Goal: Task Accomplishment & Management: Manage account settings

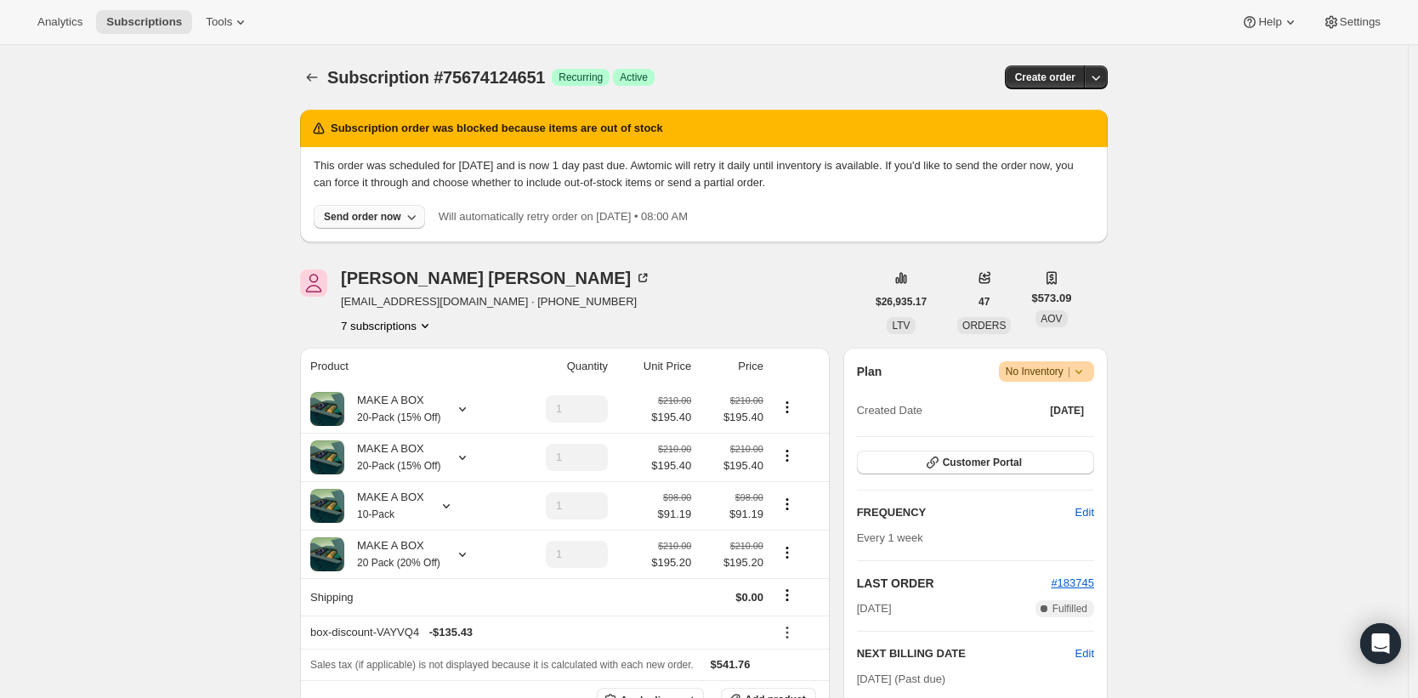
click at [390, 221] on div "Send order now" at bounding box center [362, 217] width 77 height 14
click at [721, 306] on div "[PERSON_NAME] [EMAIL_ADDRESS][DOMAIN_NAME] · [PHONE_NUMBER] 7 subscriptions" at bounding box center [583, 302] width 566 height 65
click at [452, 418] on div "MAKE A BOX 20-Pack (15% Off)" at bounding box center [407, 409] width 194 height 34
click at [469, 408] on icon at bounding box center [462, 409] width 17 height 17
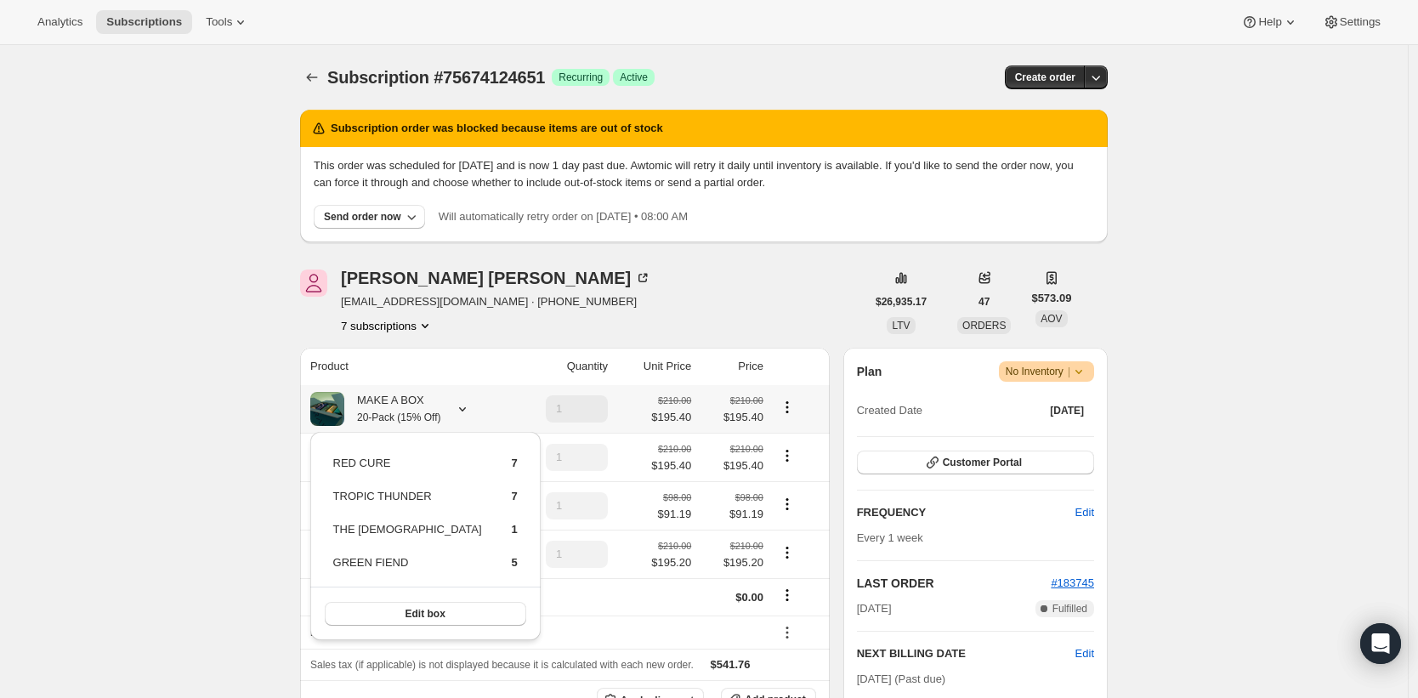
click at [469, 408] on icon at bounding box center [462, 409] width 17 height 17
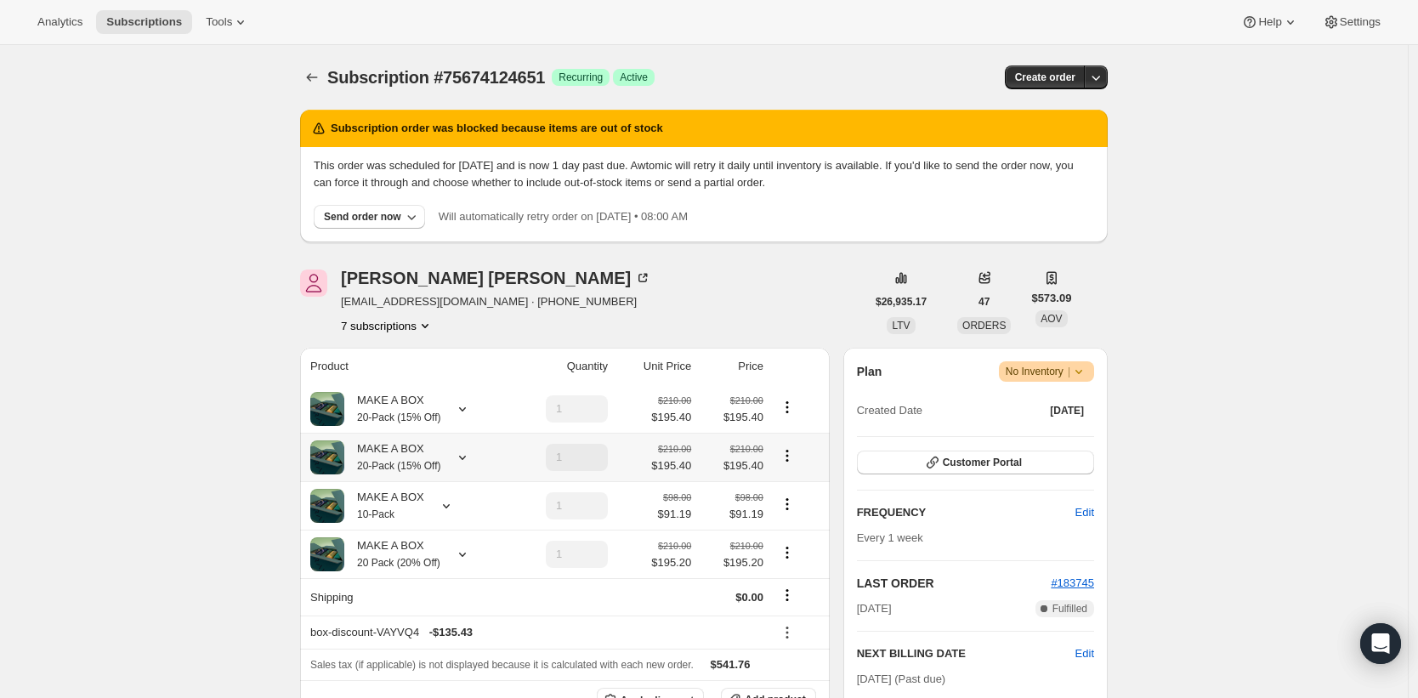
click at [469, 463] on icon at bounding box center [462, 457] width 17 height 17
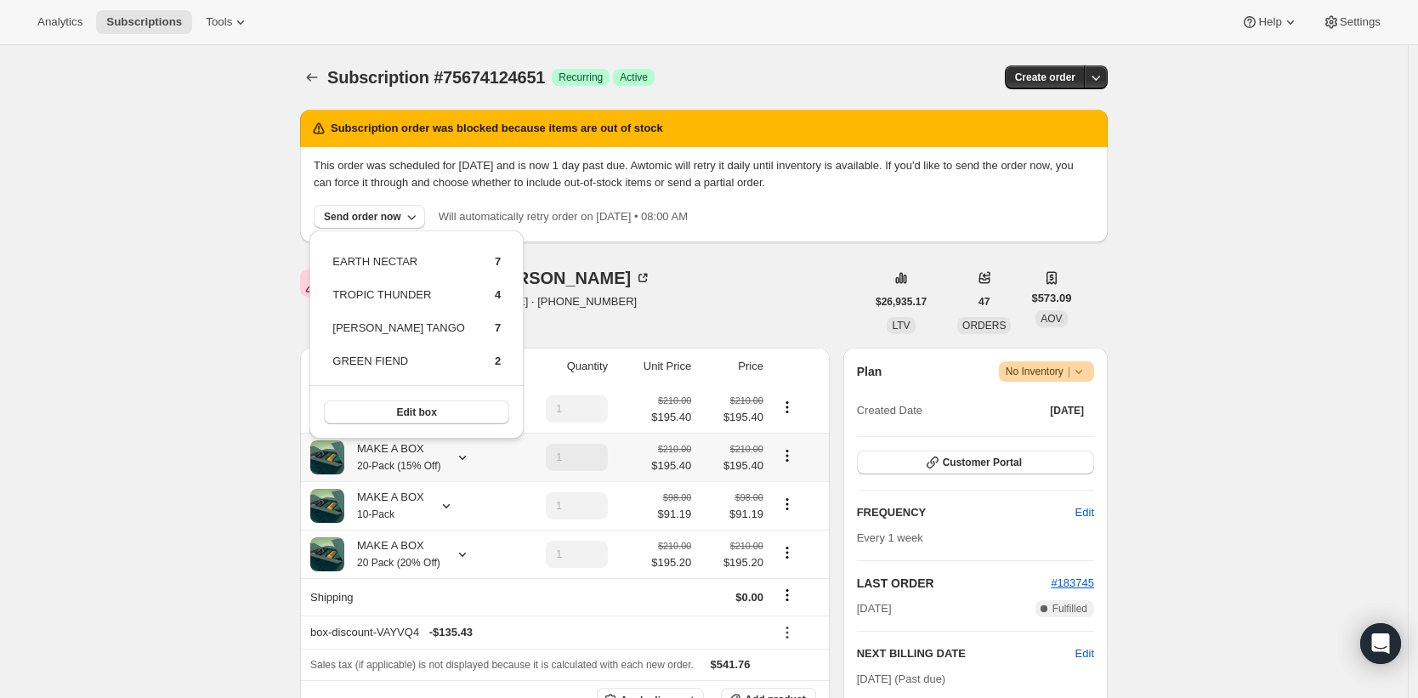
click at [469, 463] on icon at bounding box center [462, 457] width 17 height 17
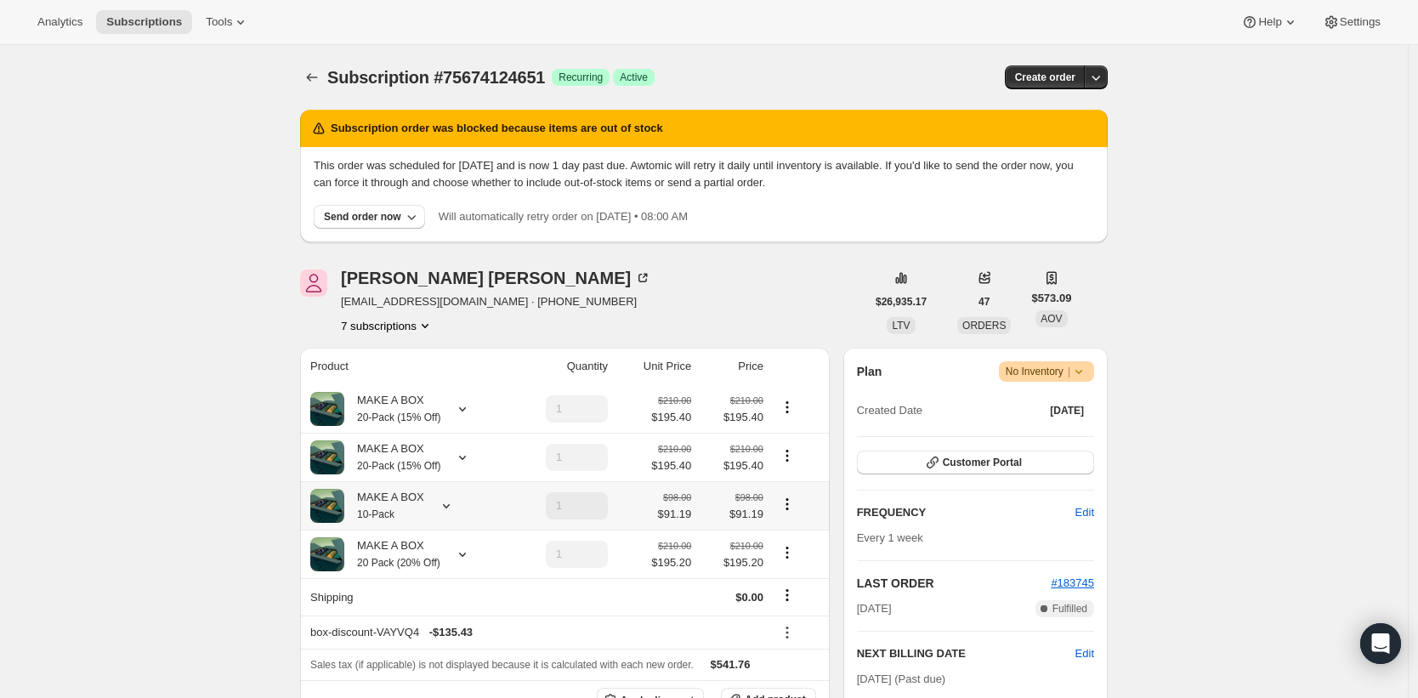
click at [469, 514] on div "MAKE A BOX 10-Pack" at bounding box center [407, 506] width 194 height 34
click at [455, 511] on icon at bounding box center [446, 505] width 17 height 17
click at [469, 560] on icon at bounding box center [462, 554] width 17 height 17
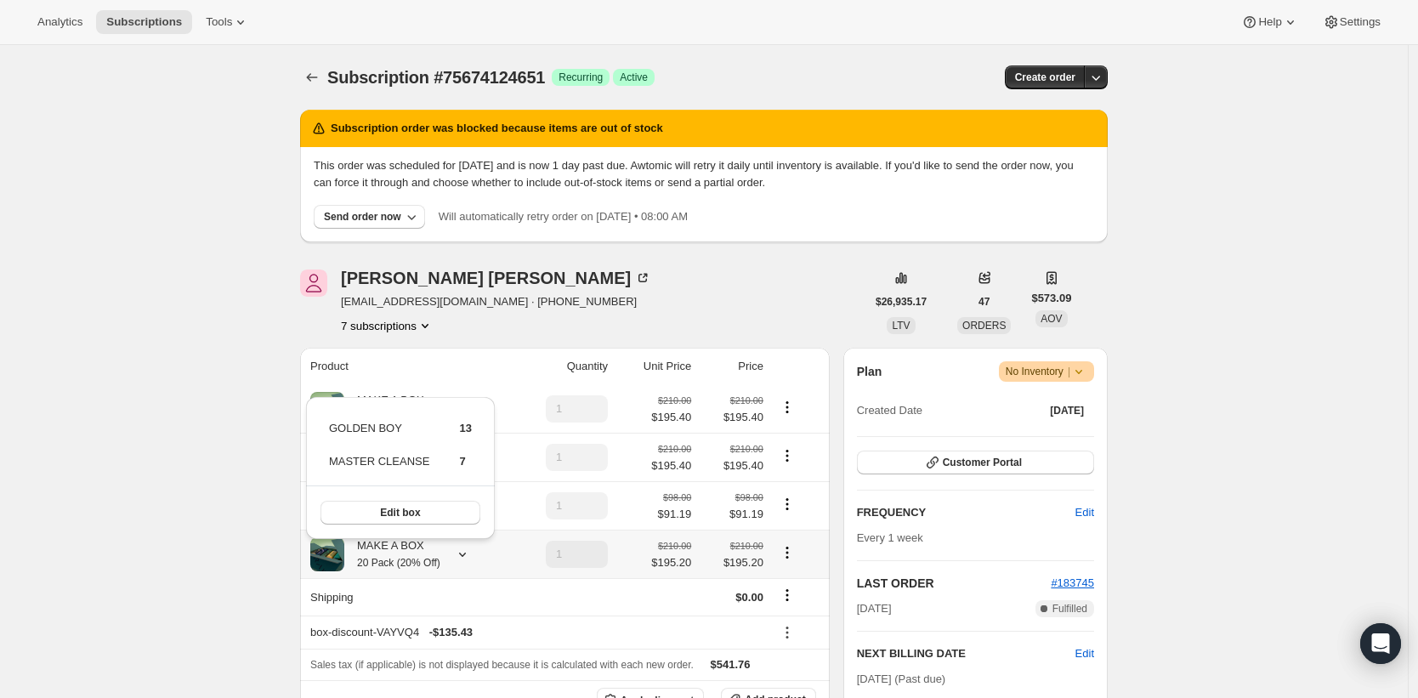
click at [469, 560] on icon at bounding box center [462, 554] width 17 height 17
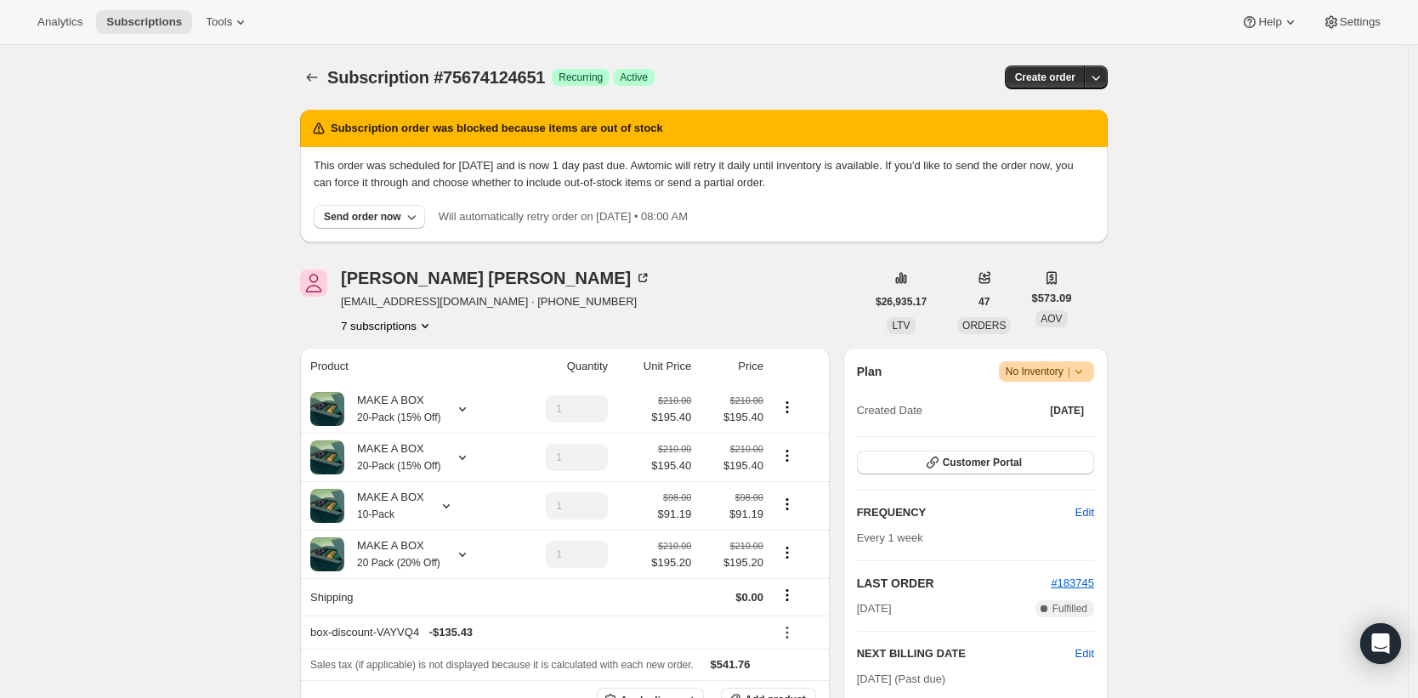
scroll to position [10, 0]
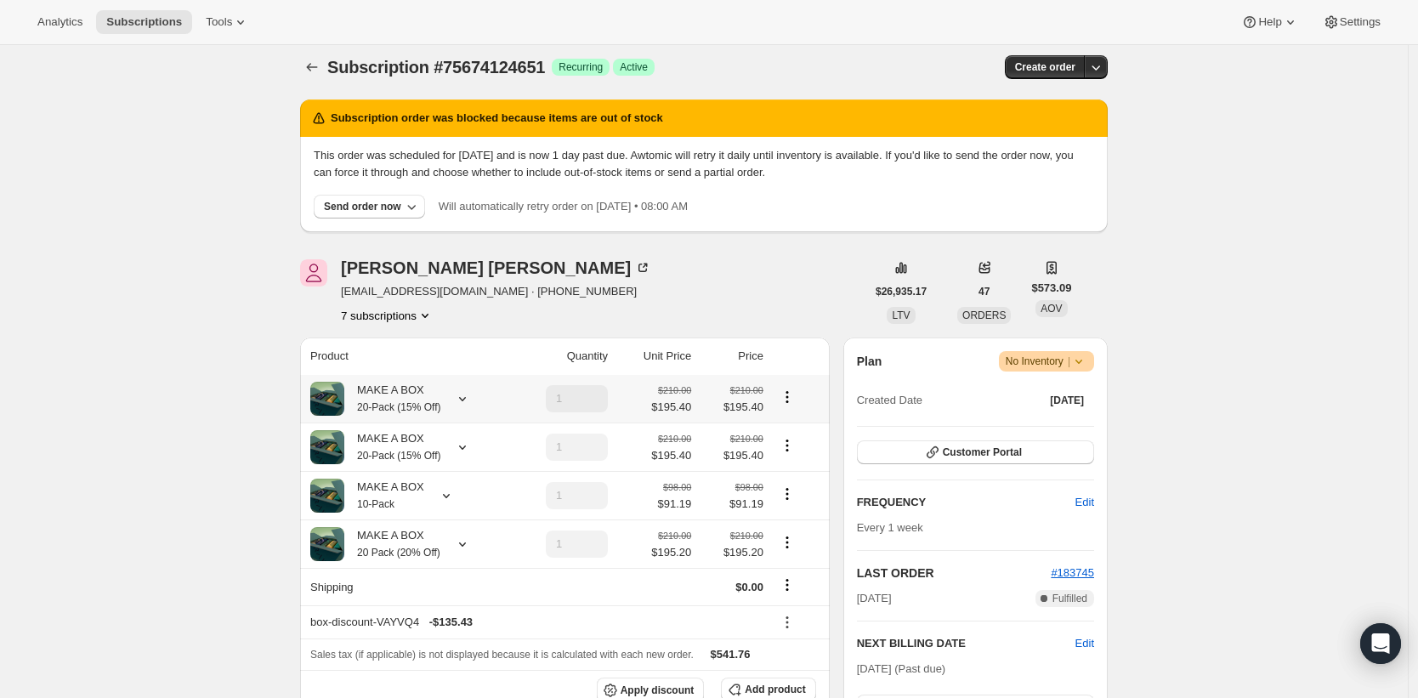
click at [457, 398] on div at bounding box center [459, 398] width 24 height 17
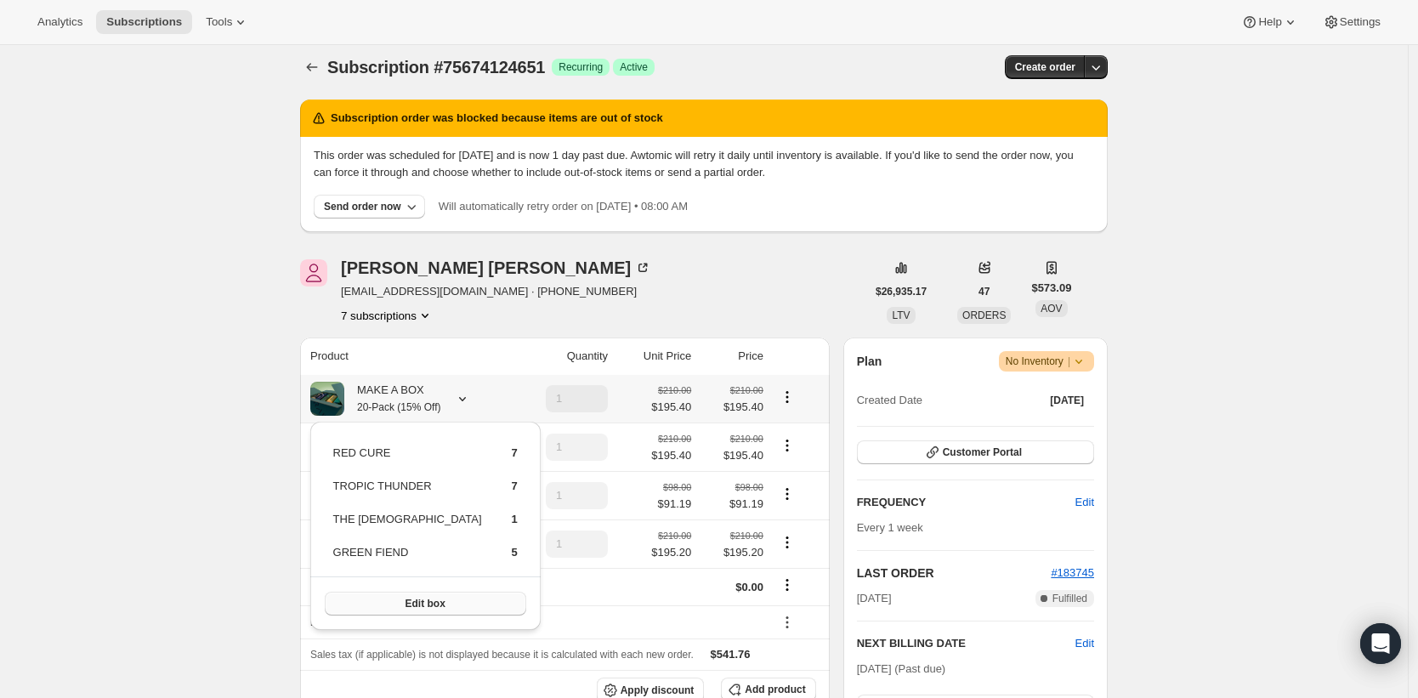
click at [413, 601] on span "Edit box" at bounding box center [426, 604] width 40 height 14
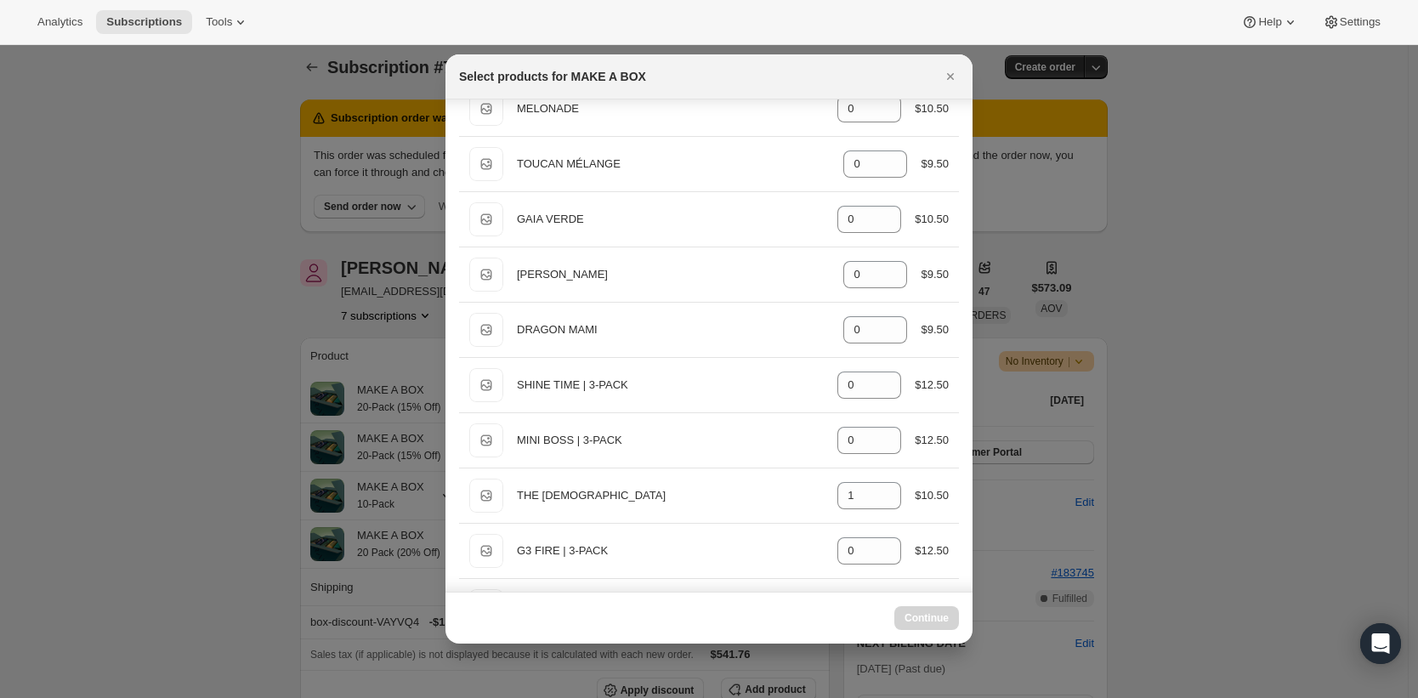
scroll to position [1141, 0]
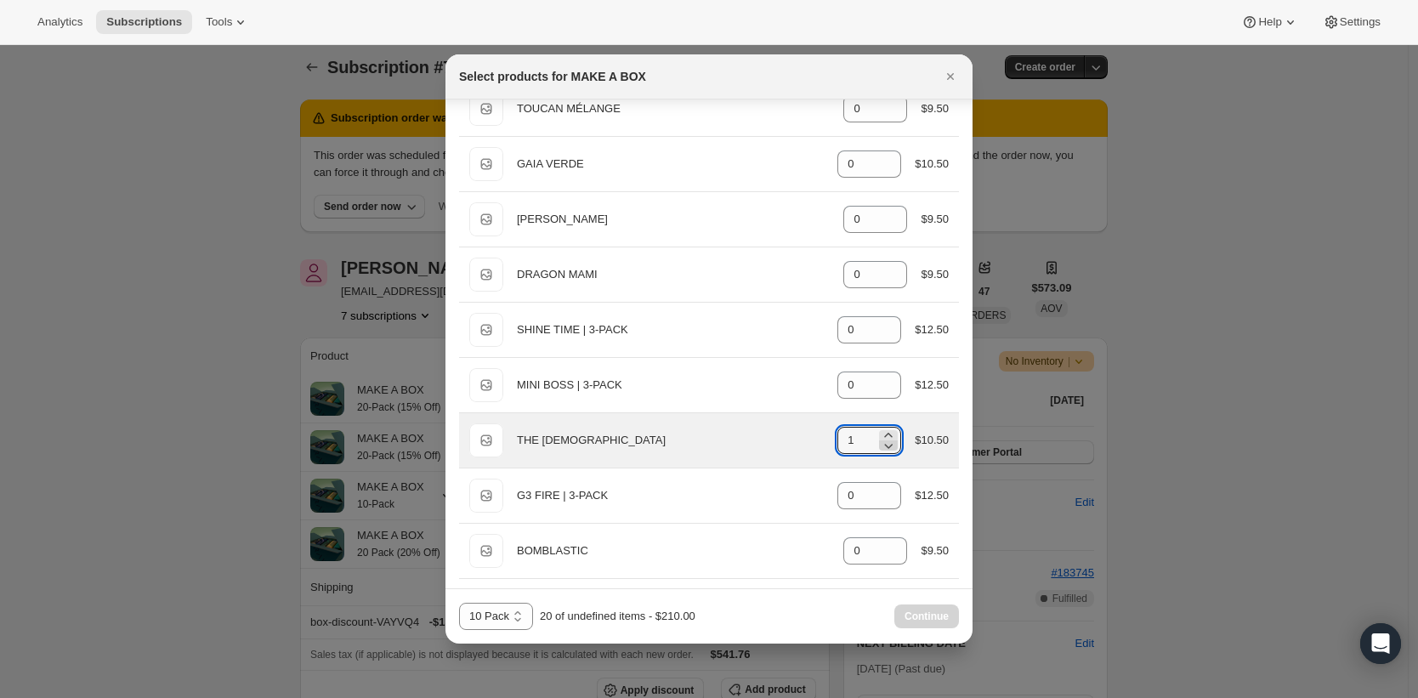
click at [884, 444] on icon ":rl5:" at bounding box center [888, 445] width 17 height 17
type input "0"
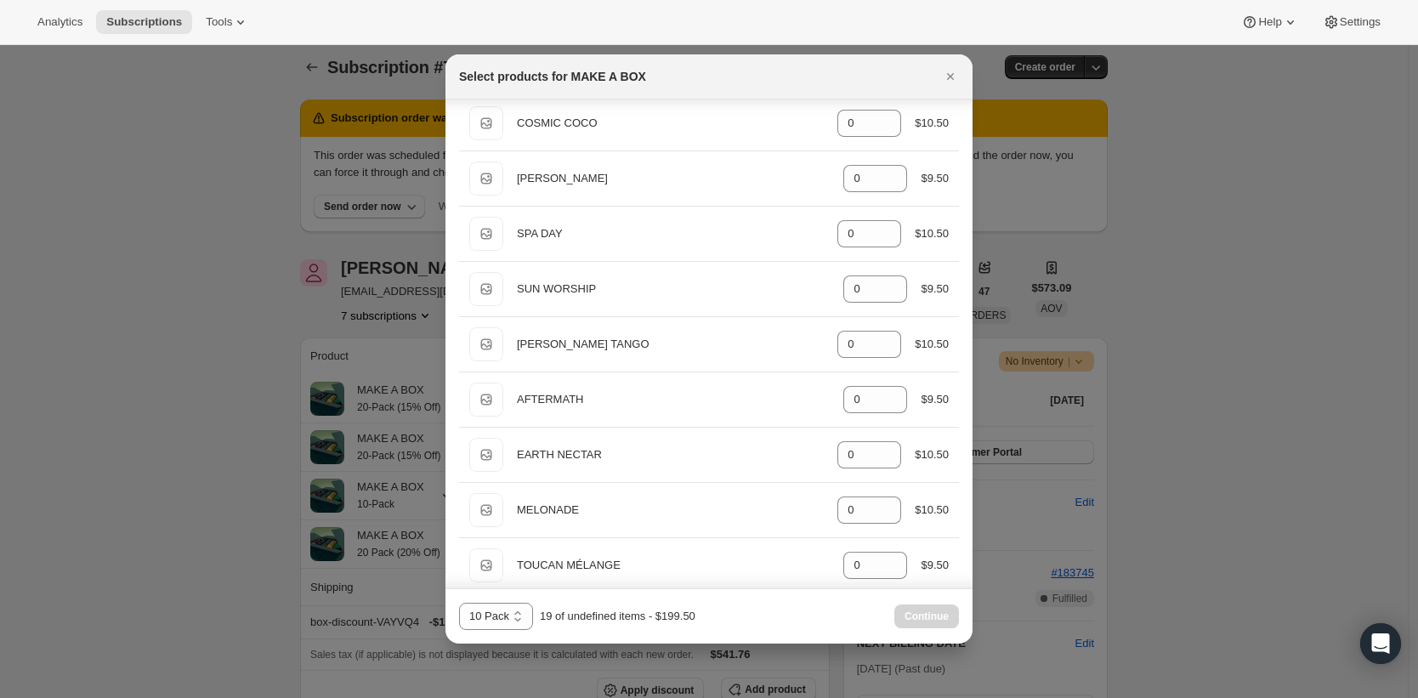
scroll to position [663, 0]
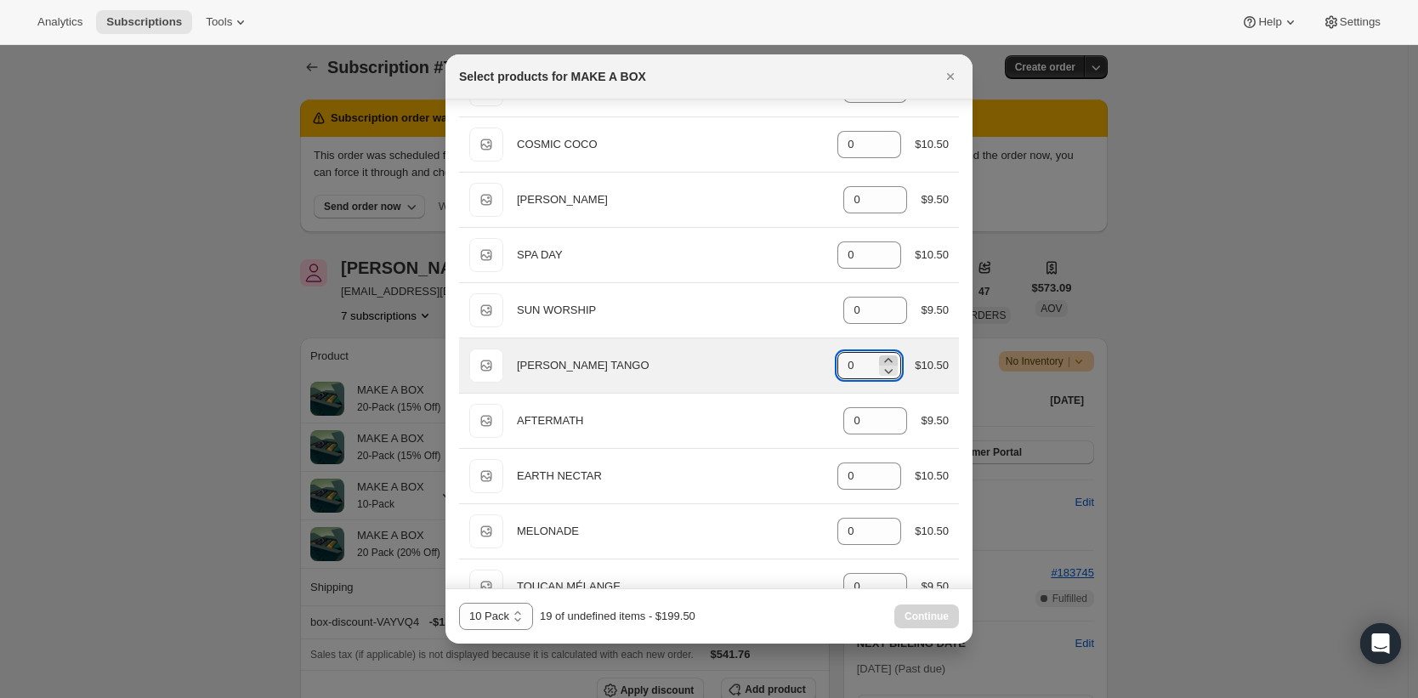
click at [880, 359] on icon ":rl5:" at bounding box center [888, 360] width 17 height 17
type input "1"
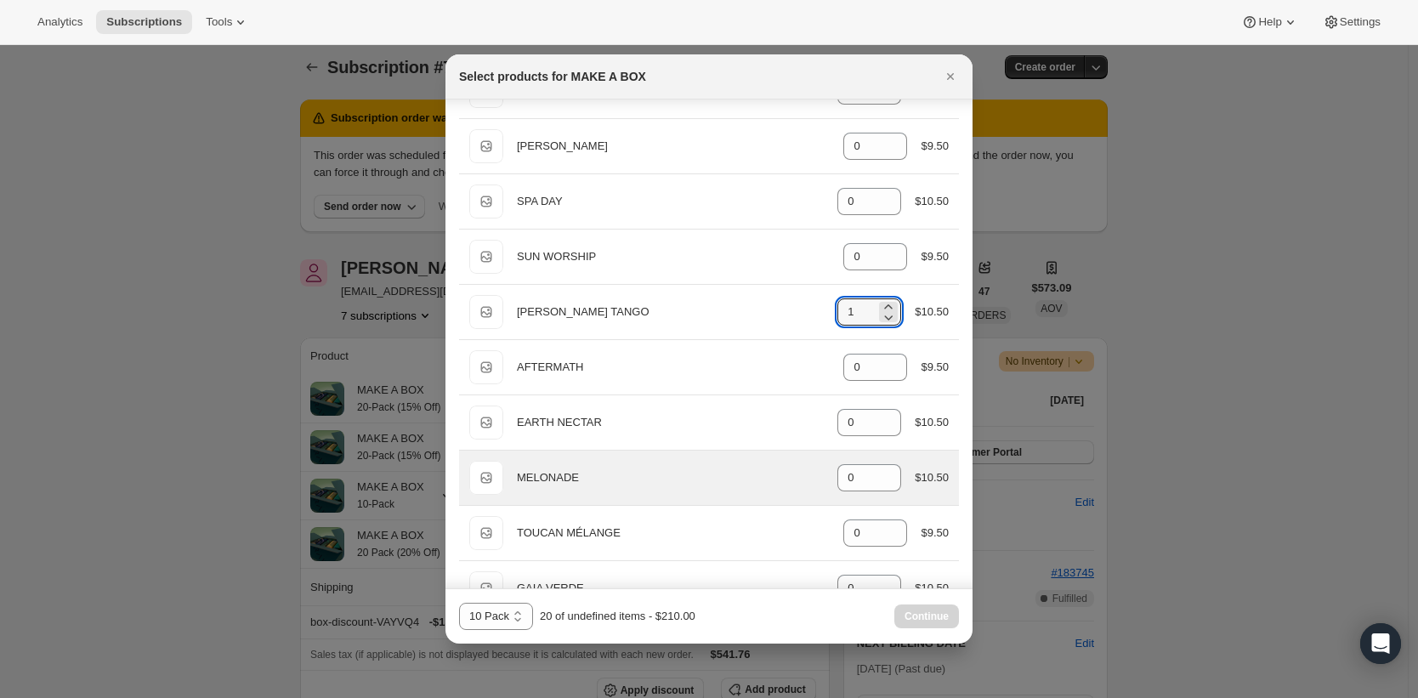
scroll to position [728, 0]
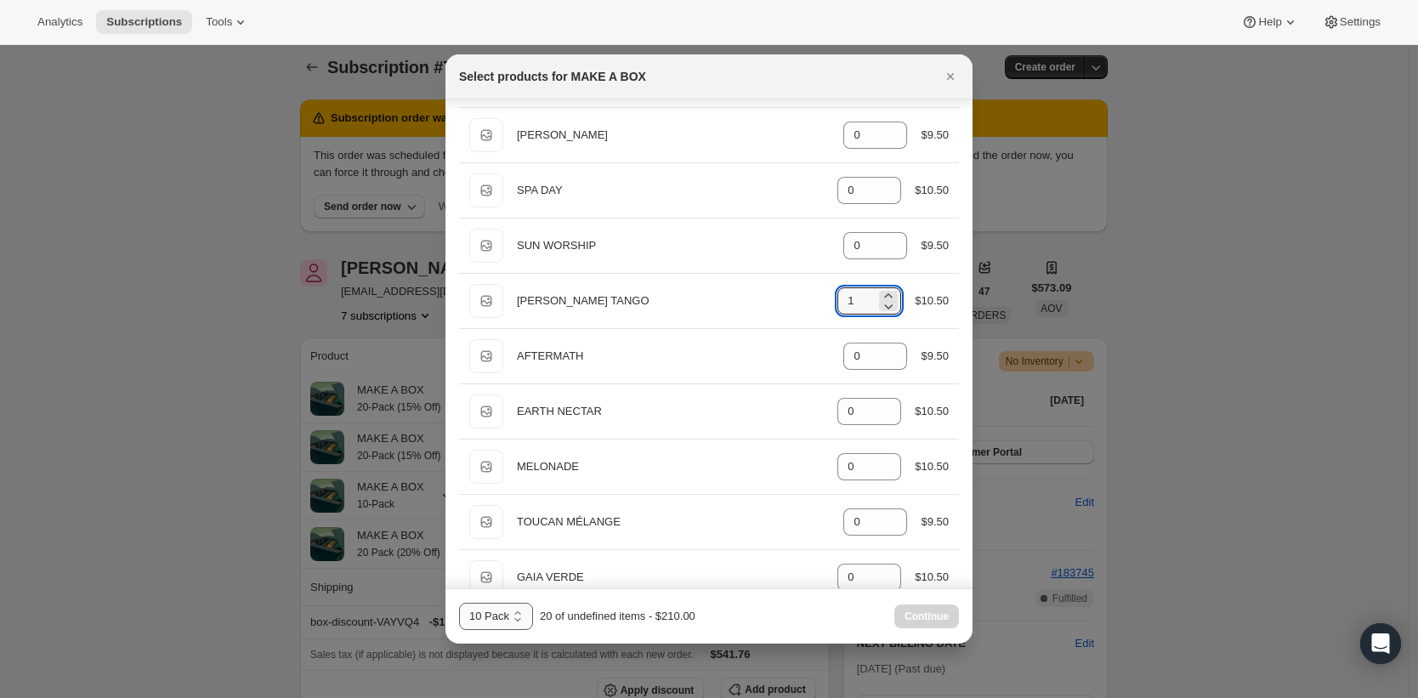
click at [490, 622] on select "10 Pack 15 Pack (10% Off) 20 Pack (20% Off)" at bounding box center [496, 616] width 74 height 27
select select "gid://shopify/ProductVariant/43388924625045"
click at [459, 603] on select "10 Pack 15 Pack (10% Off) 20 Pack (20% Off)" at bounding box center [496, 616] width 74 height 27
click at [918, 626] on button "Continue" at bounding box center [927, 617] width 65 height 24
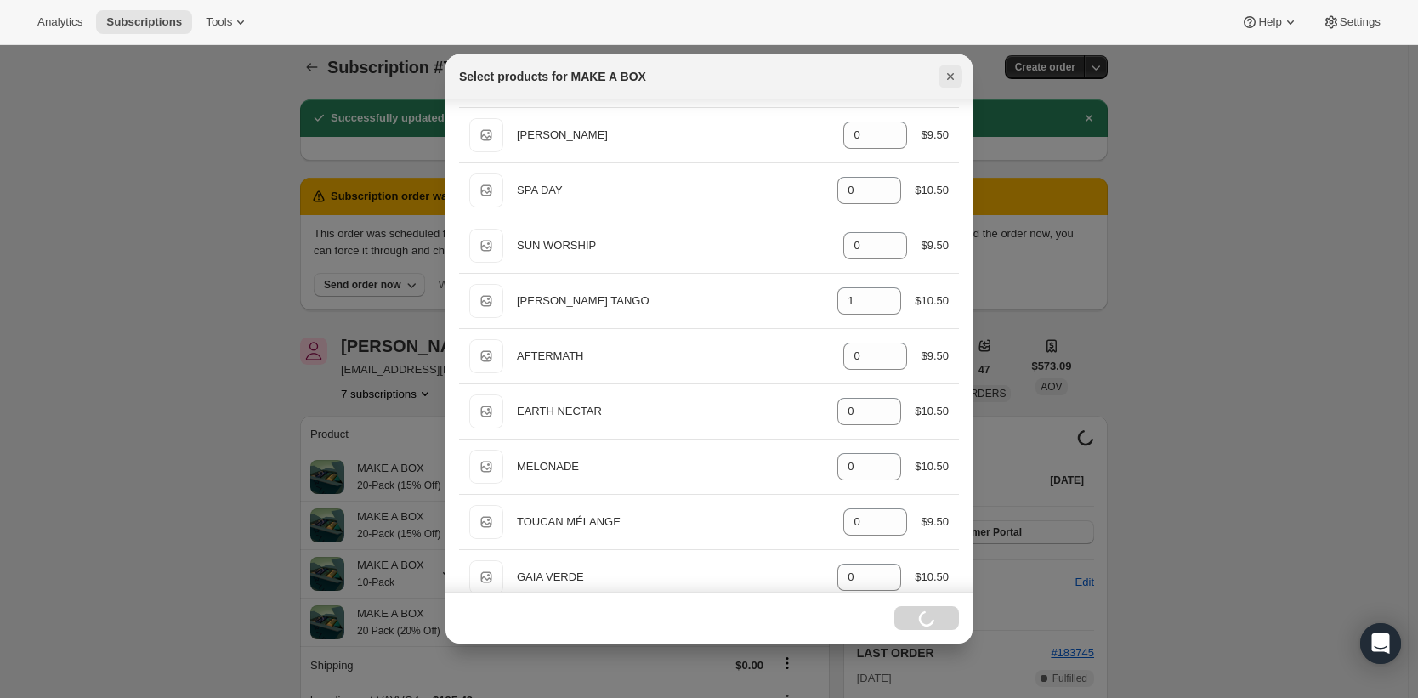
click at [946, 74] on icon "Close" at bounding box center [950, 76] width 17 height 17
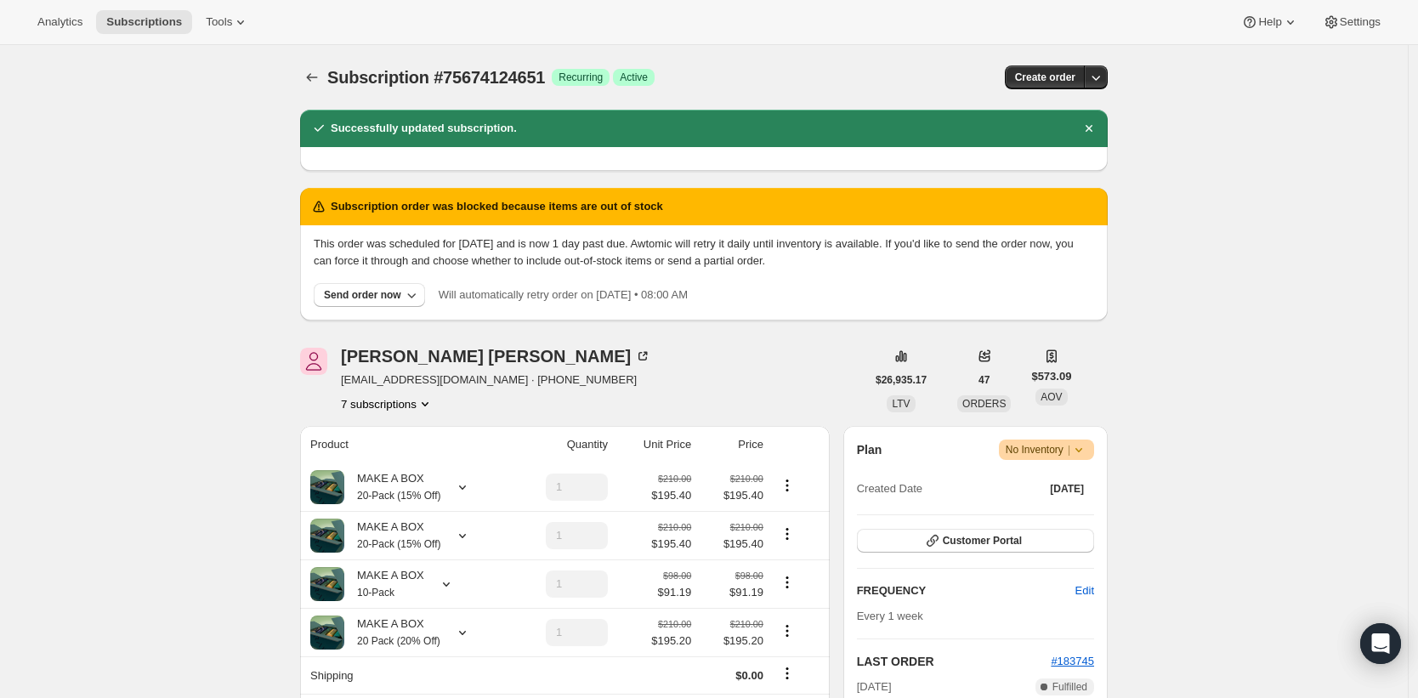
scroll to position [10, 0]
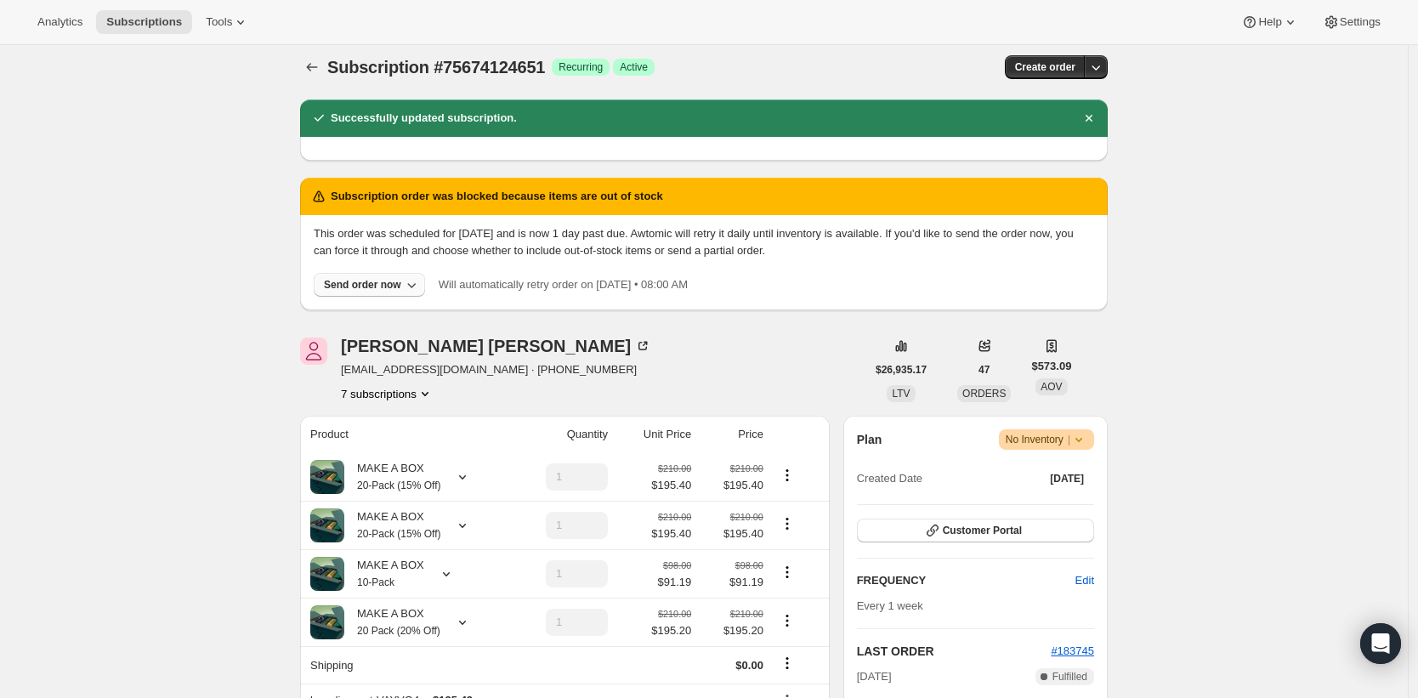
click at [344, 293] on button "Send order now" at bounding box center [369, 285] width 111 height 24
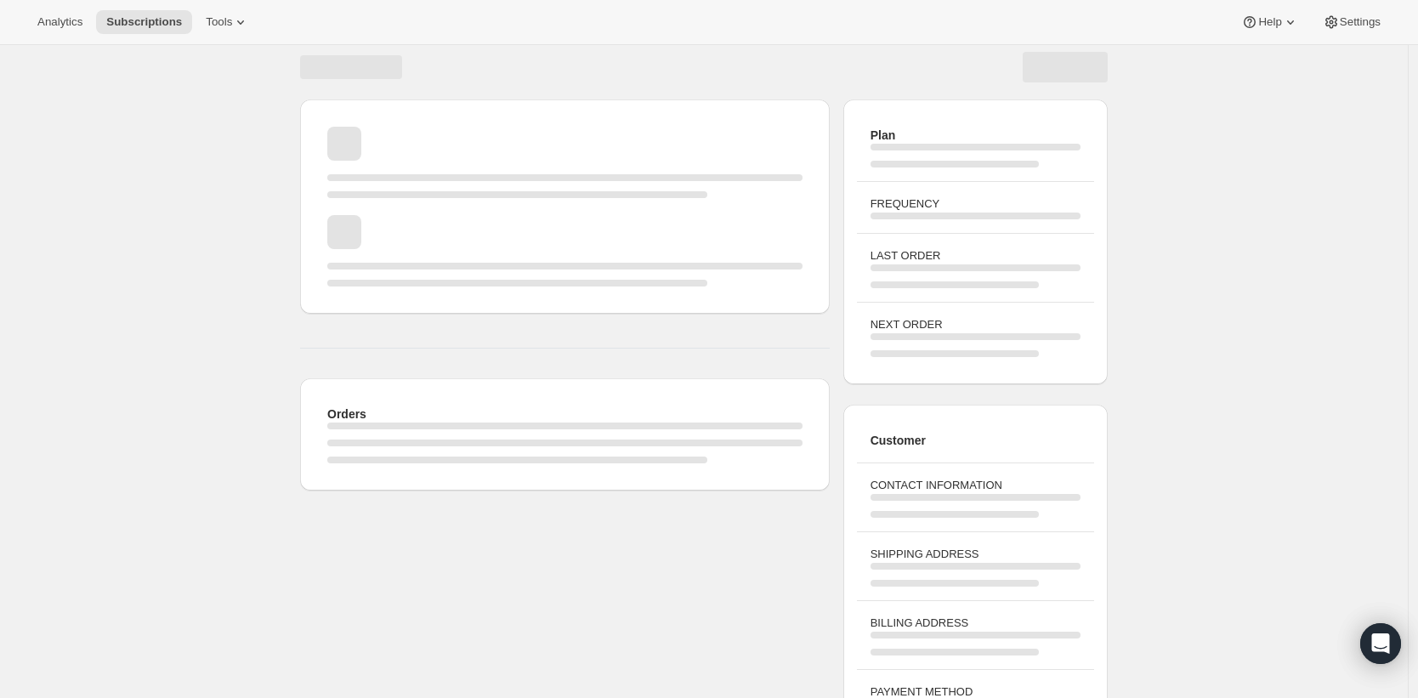
click at [366, 275] on div "Page loading" at bounding box center [564, 275] width 475 height 24
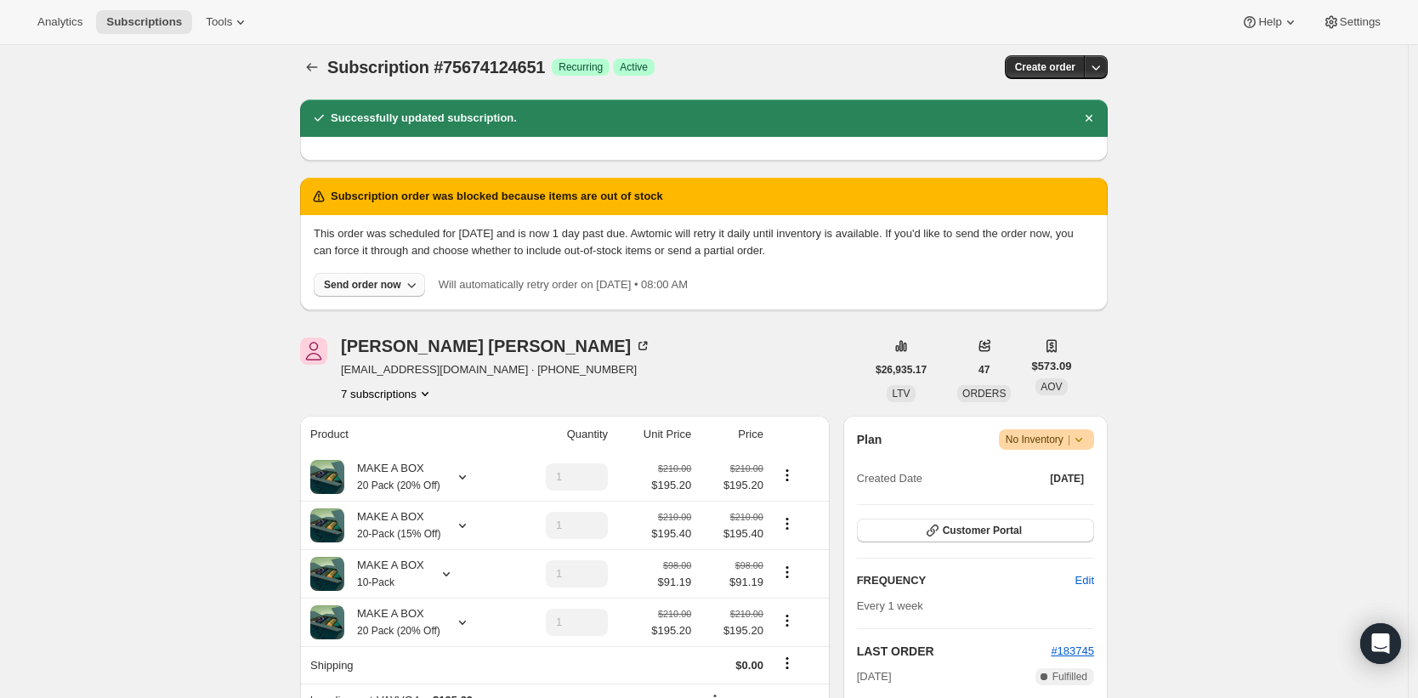
click at [372, 284] on div "Send order now" at bounding box center [362, 285] width 77 height 14
click at [764, 367] on div "[PERSON_NAME] [EMAIL_ADDRESS][DOMAIN_NAME] · [PHONE_NUMBER] 7 subscriptions" at bounding box center [583, 370] width 566 height 65
click at [463, 470] on icon at bounding box center [462, 477] width 17 height 17
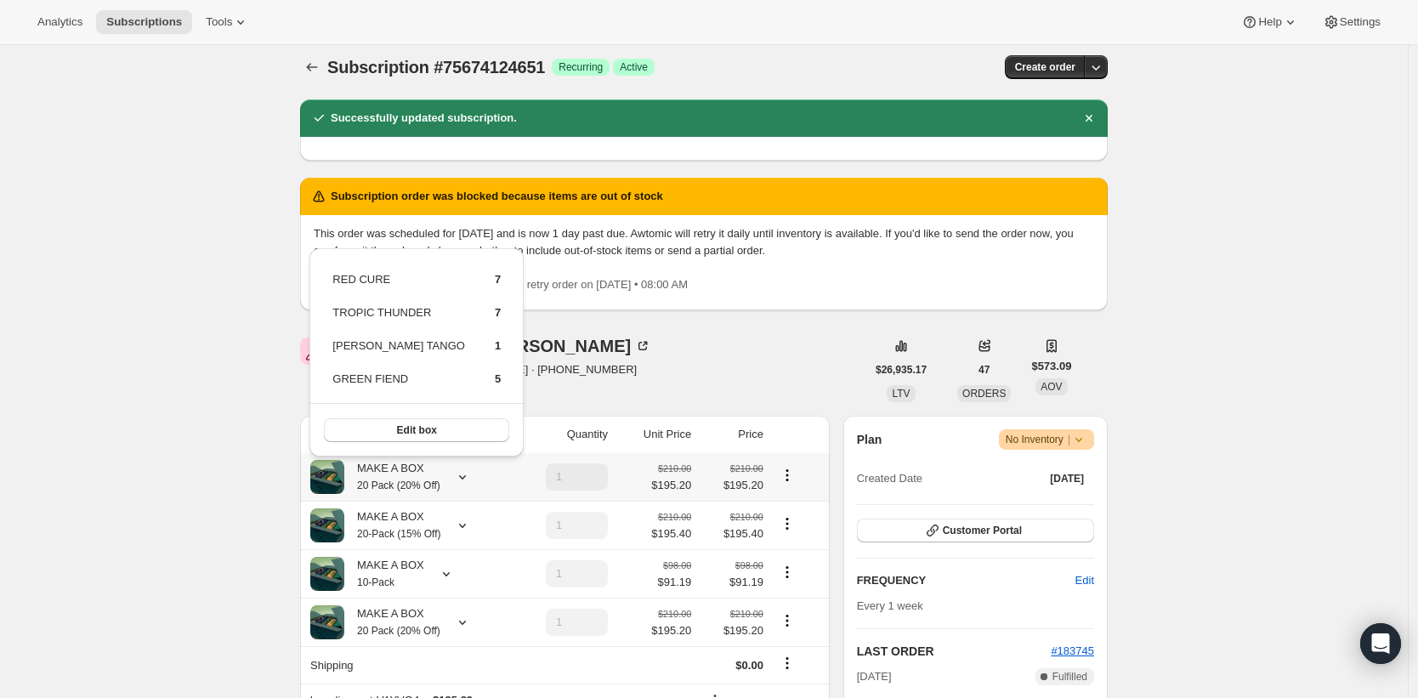
click at [463, 470] on icon at bounding box center [462, 477] width 17 height 17
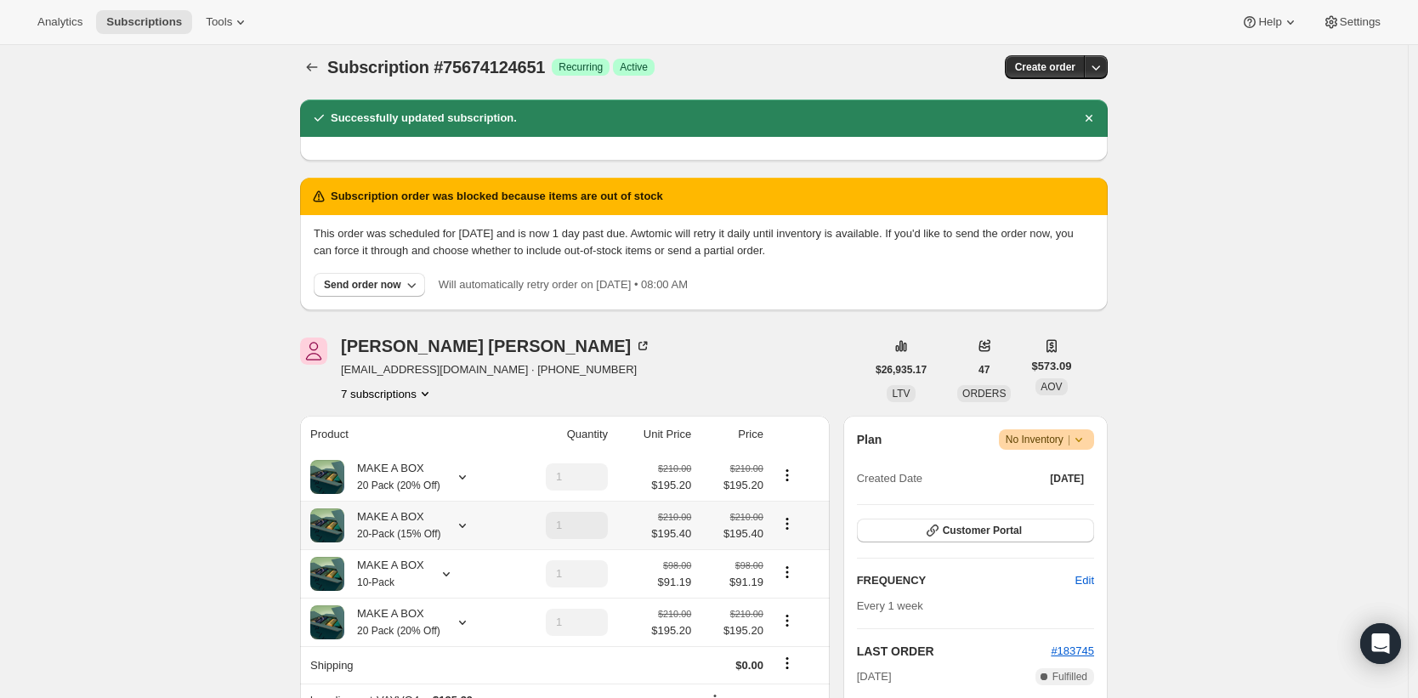
click at [452, 533] on div "MAKE A BOX 20-Pack (15% Off)" at bounding box center [407, 526] width 194 height 34
click at [459, 524] on div at bounding box center [459, 525] width 24 height 17
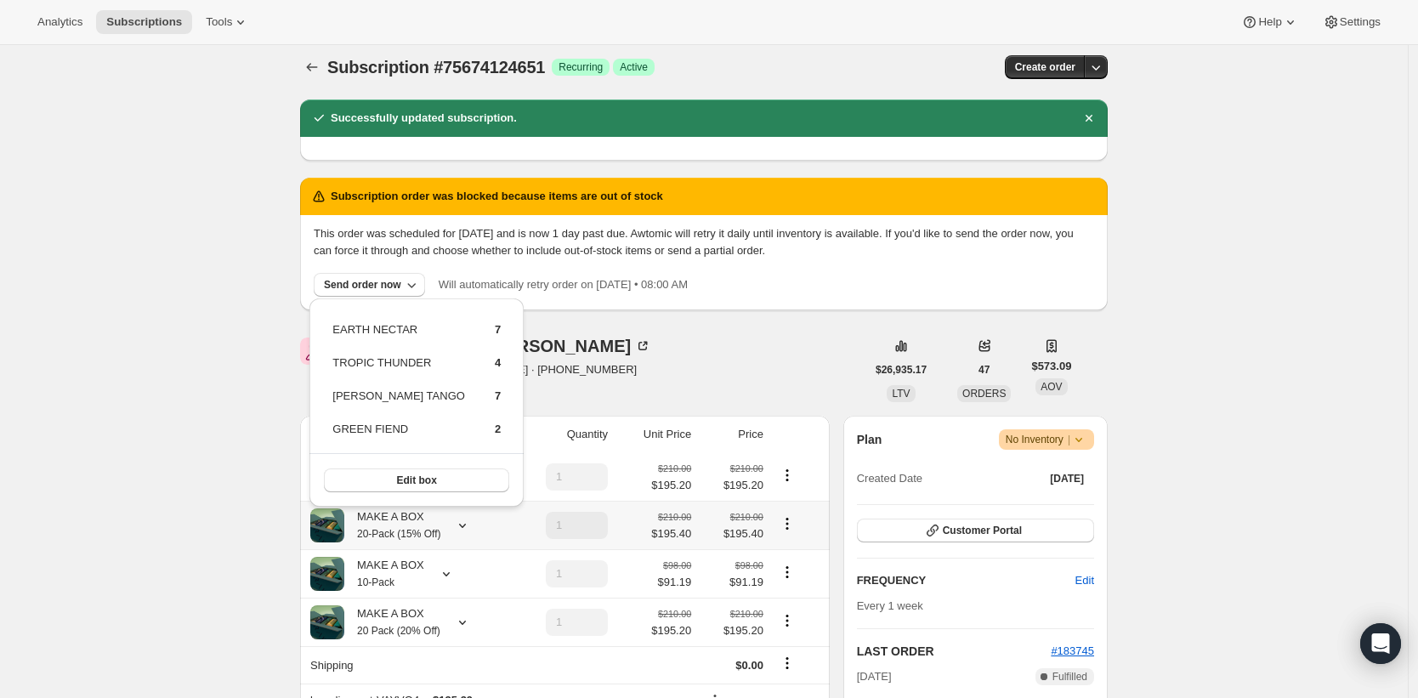
click at [459, 524] on div at bounding box center [459, 525] width 24 height 17
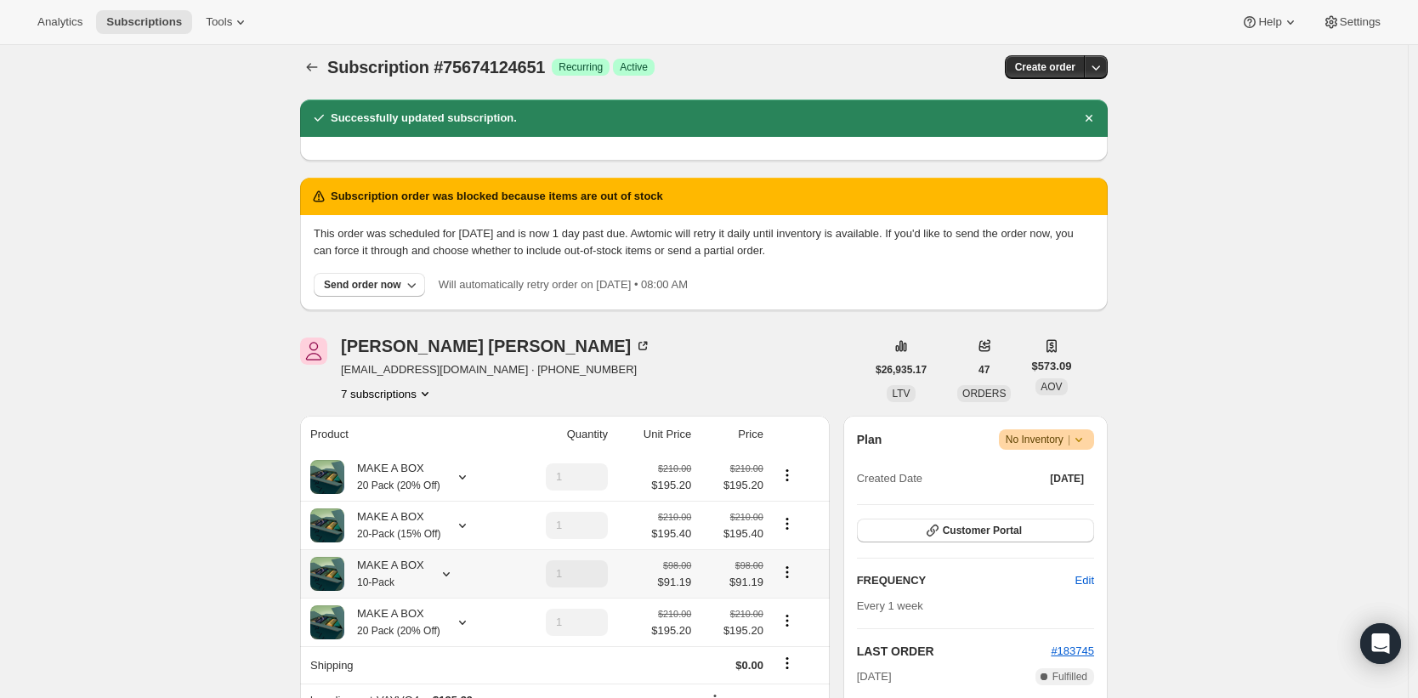
click at [452, 572] on icon at bounding box center [446, 574] width 17 height 17
click at [471, 631] on icon at bounding box center [462, 622] width 17 height 17
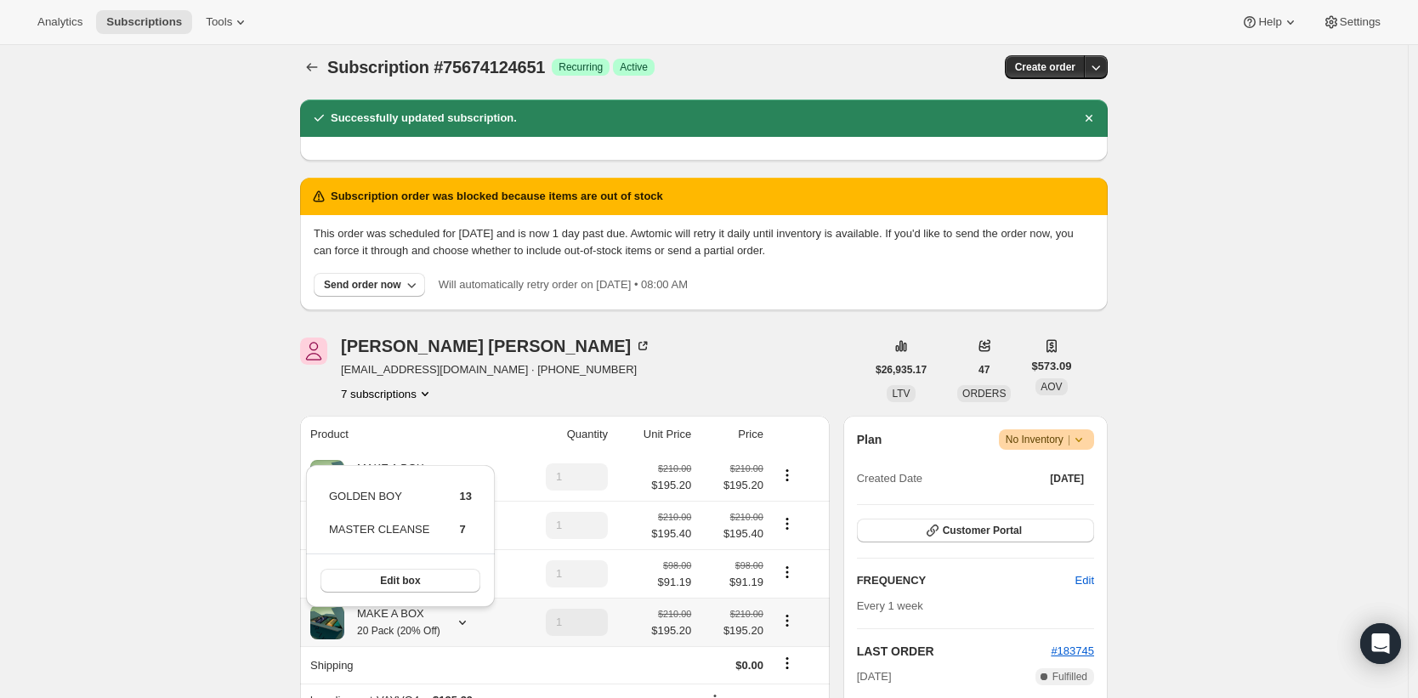
click at [471, 631] on icon at bounding box center [462, 622] width 17 height 17
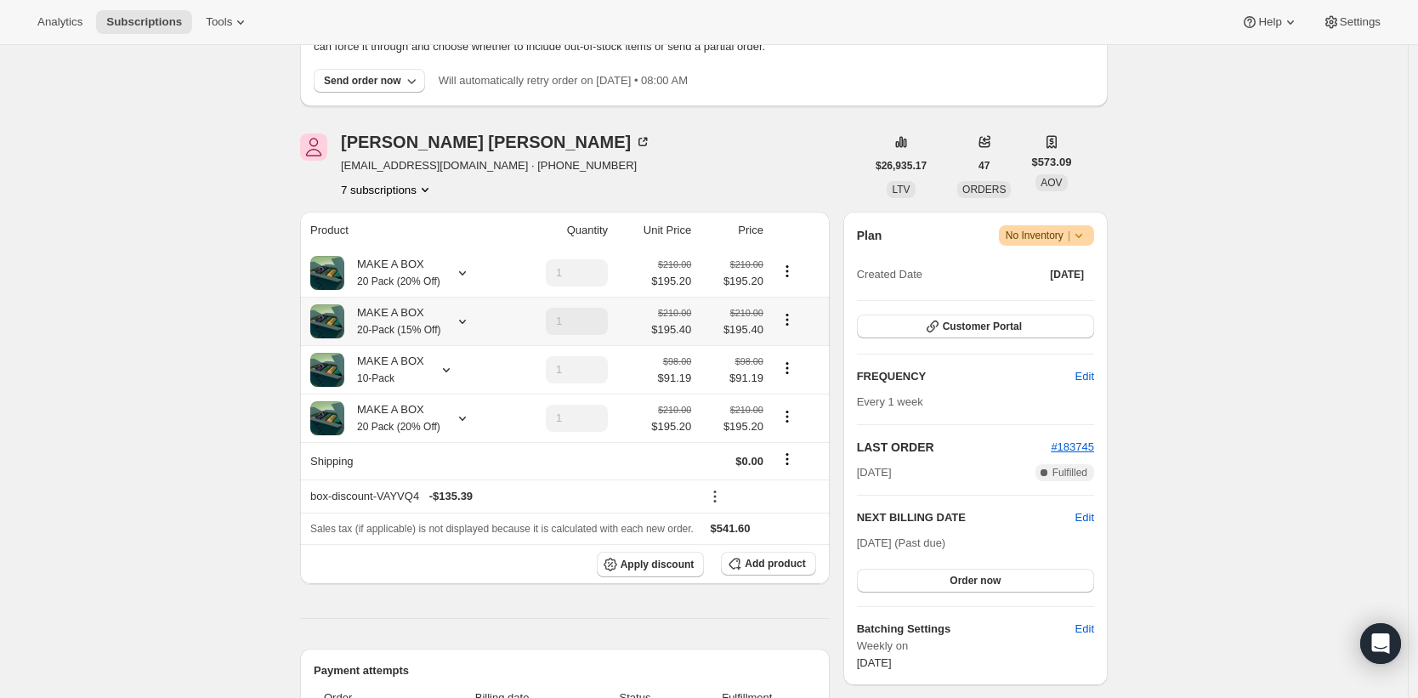
scroll to position [236, 0]
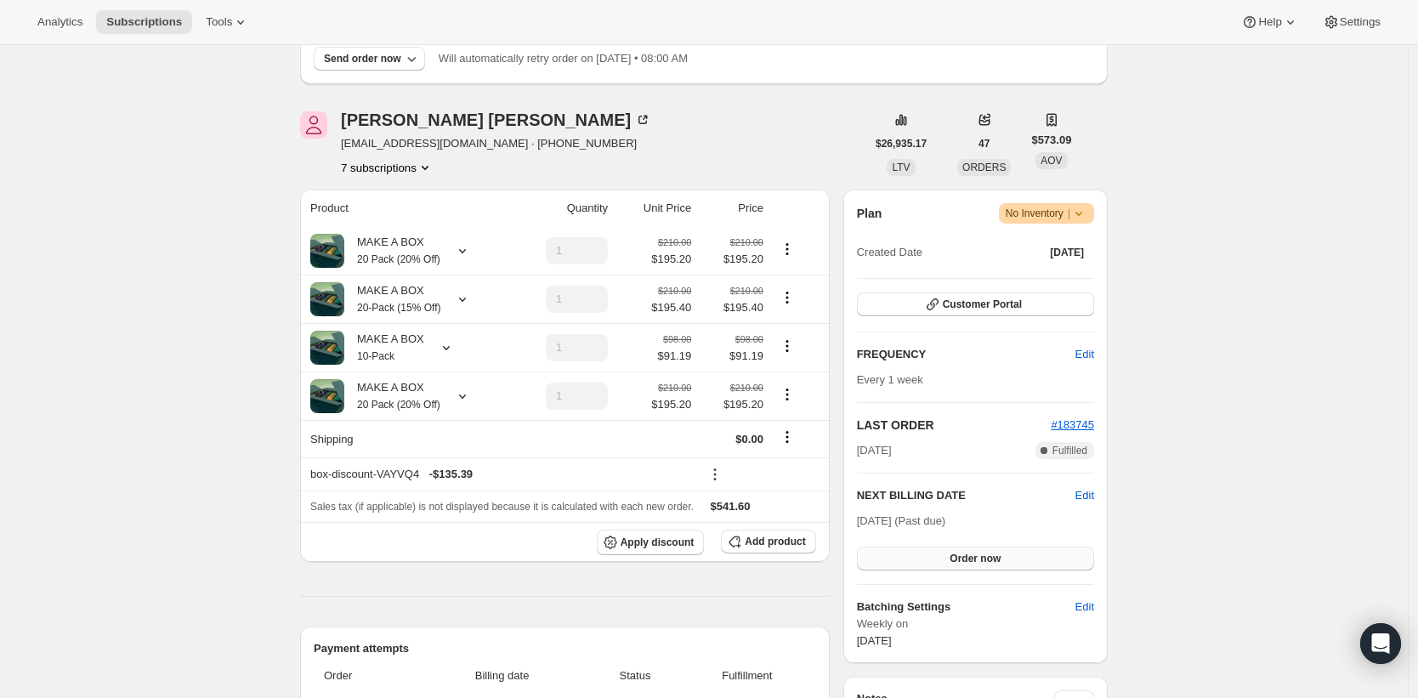
click at [996, 565] on button "Order now" at bounding box center [975, 559] width 237 height 24
click at [973, 554] on span "Click to confirm" at bounding box center [975, 559] width 77 height 14
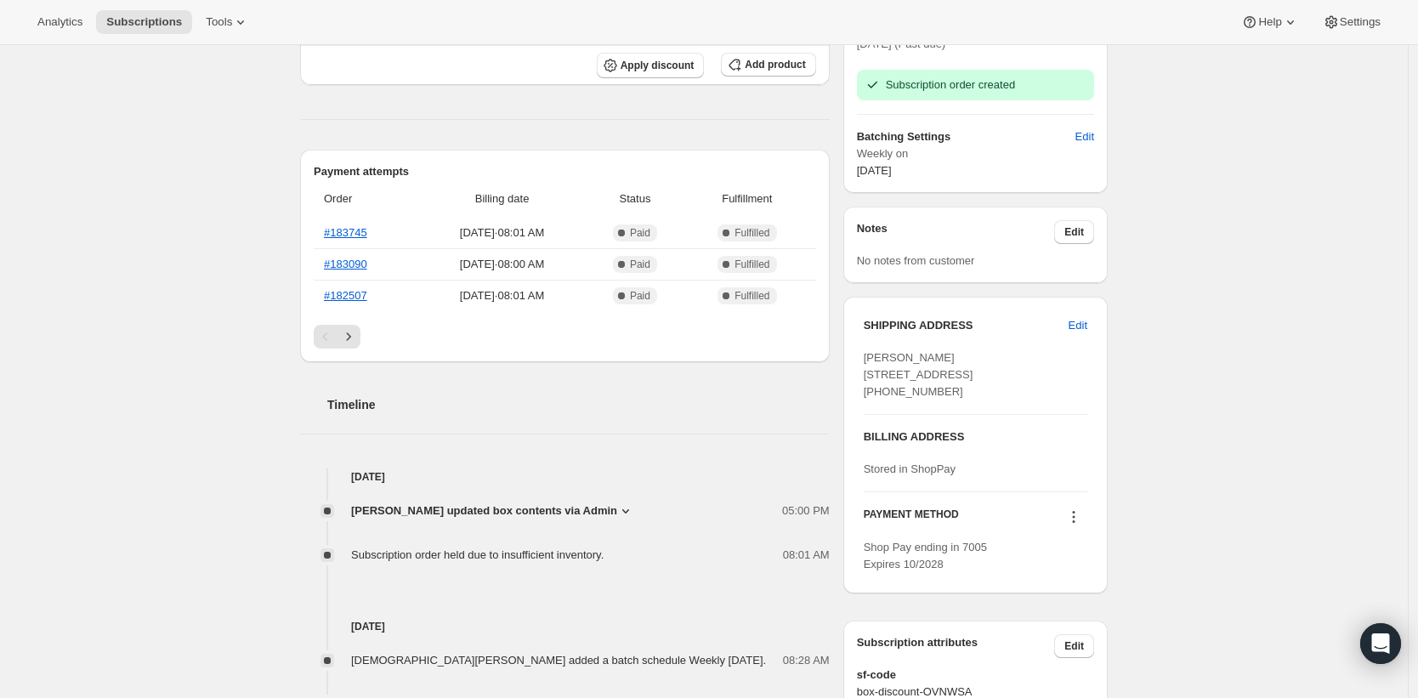
scroll to position [703, 0]
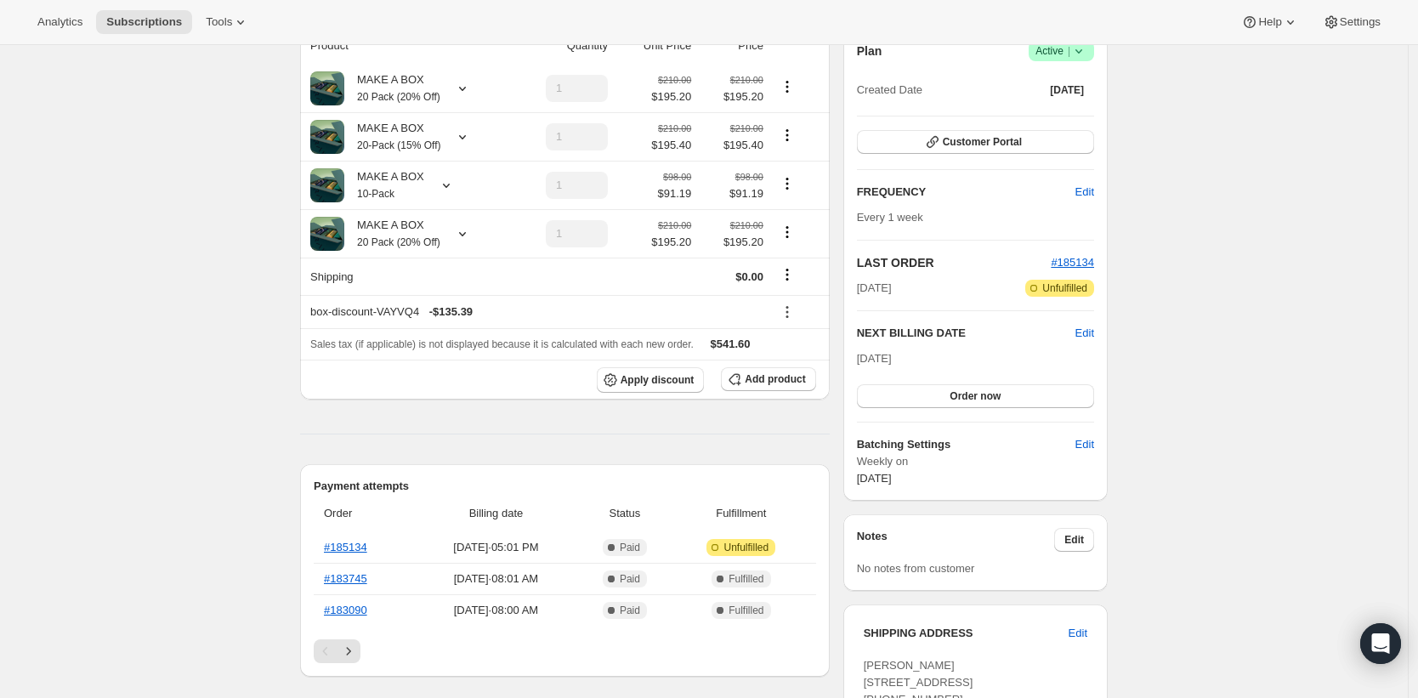
scroll to position [185, 0]
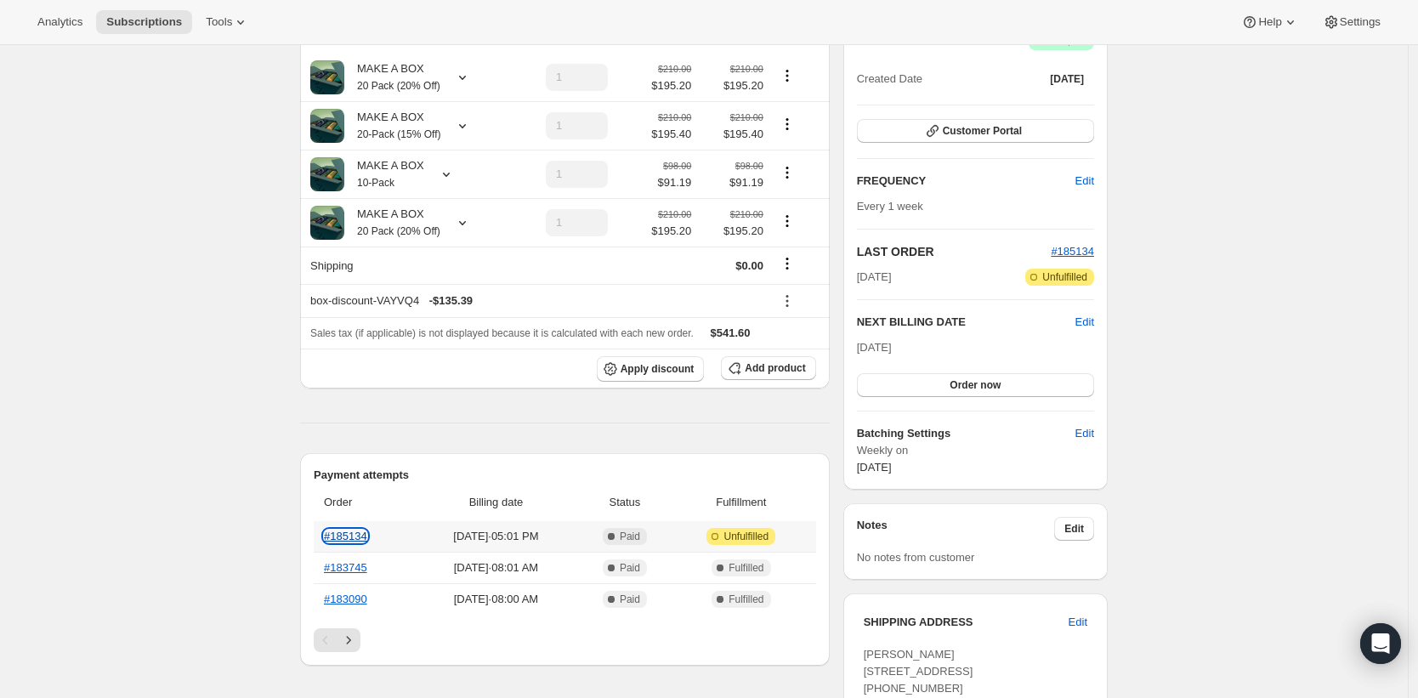
click at [349, 543] on link "#185134" at bounding box center [345, 536] width 43 height 13
